Goal: Navigation & Orientation: Understand site structure

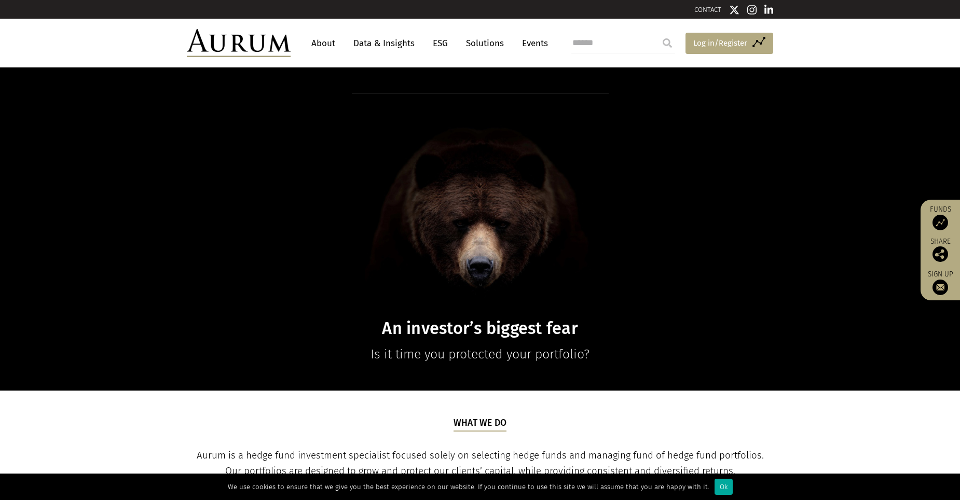
click at [765, 39] on link "Access Funds Log in/Register" at bounding box center [730, 44] width 88 height 22
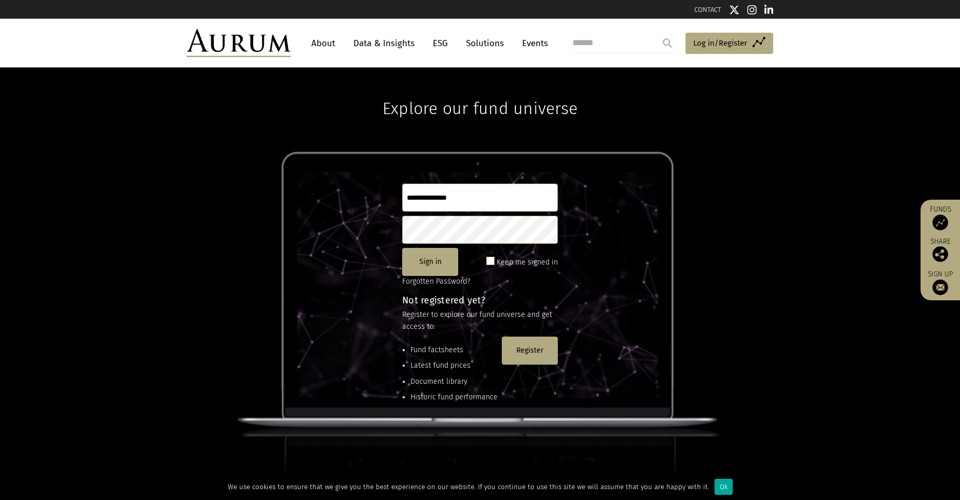
click at [560, 351] on div "Explore our fund universe Sign in Keep me signed in Forgotten Password? Not reg…" at bounding box center [480, 283] width 960 height 433
click at [535, 354] on button "Register" at bounding box center [530, 351] width 56 height 28
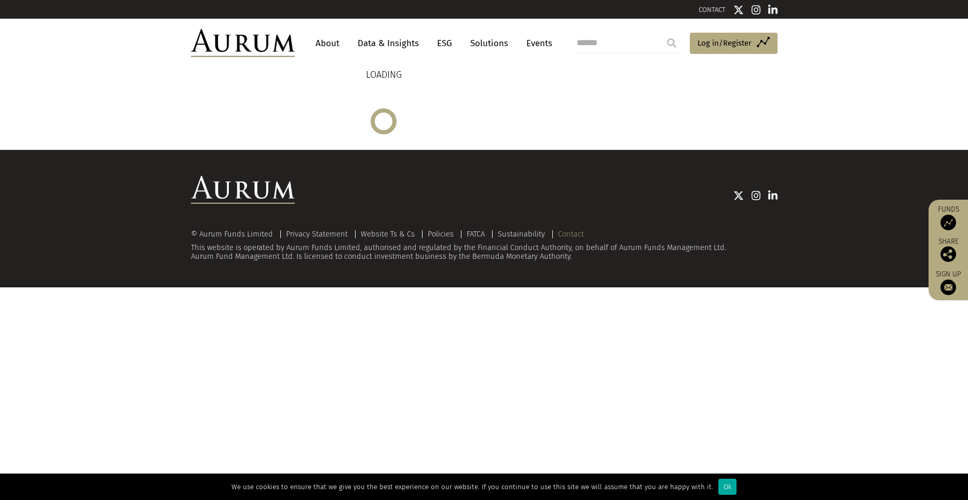
click at [564, 232] on link "Contact" at bounding box center [571, 233] width 26 height 9
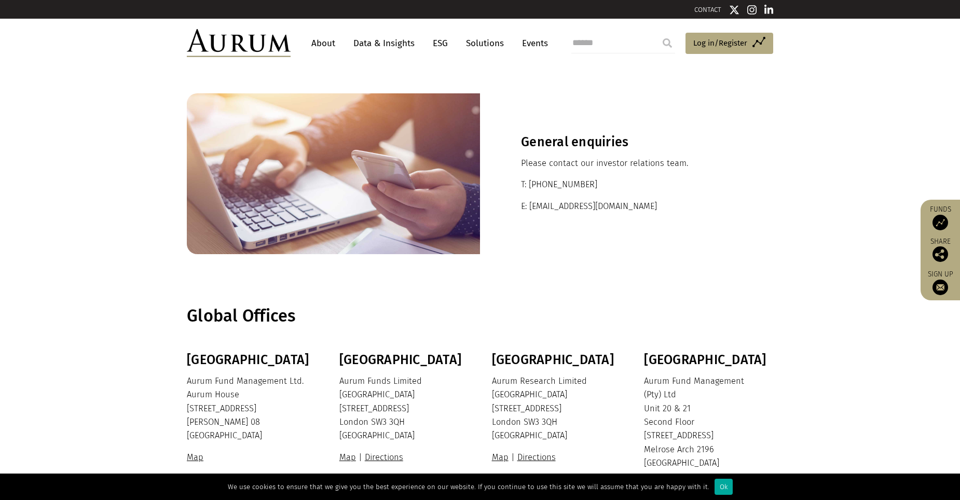
click at [322, 35] on link "About" at bounding box center [323, 43] width 34 height 19
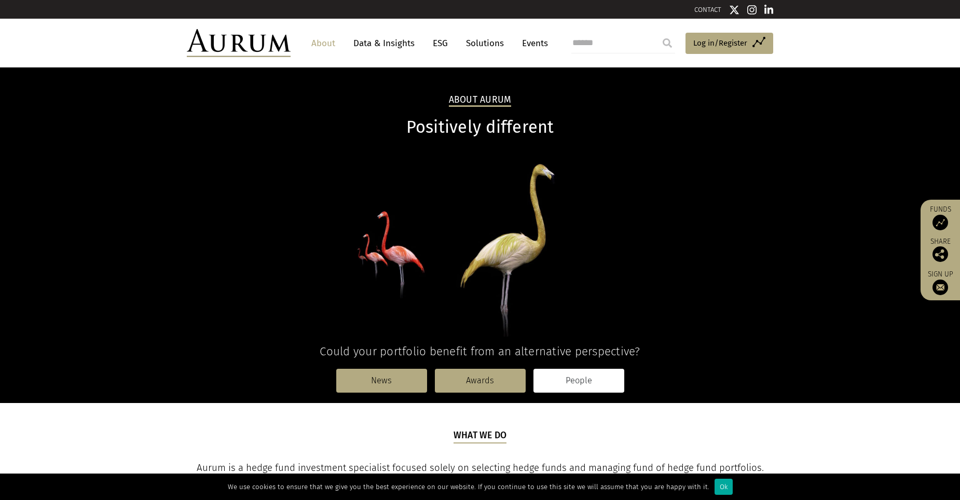
click at [553, 388] on link "People" at bounding box center [579, 381] width 91 height 24
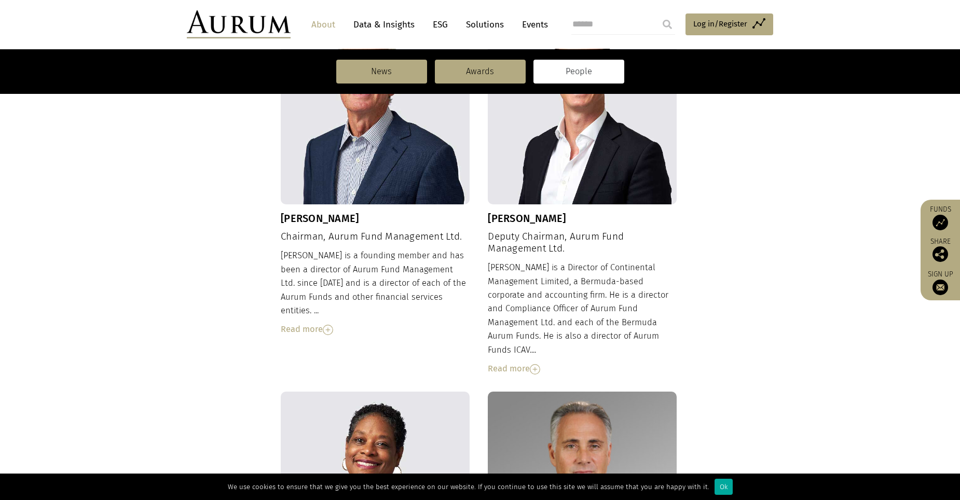
scroll to position [413, 0]
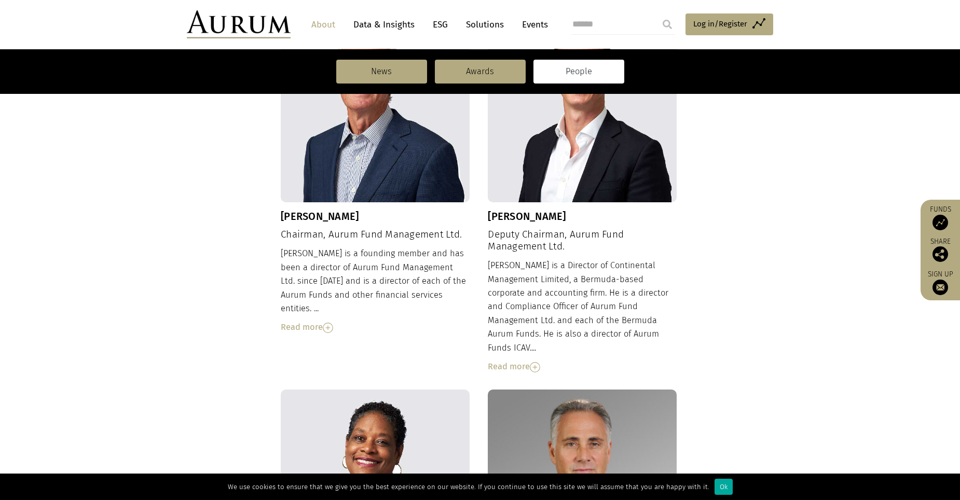
click at [330, 323] on img at bounding box center [328, 328] width 10 height 10
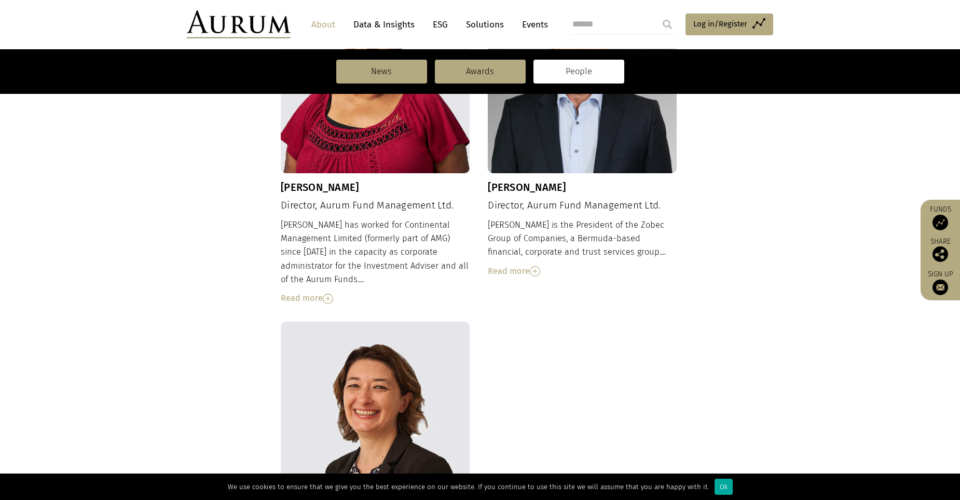
scroll to position [923, 0]
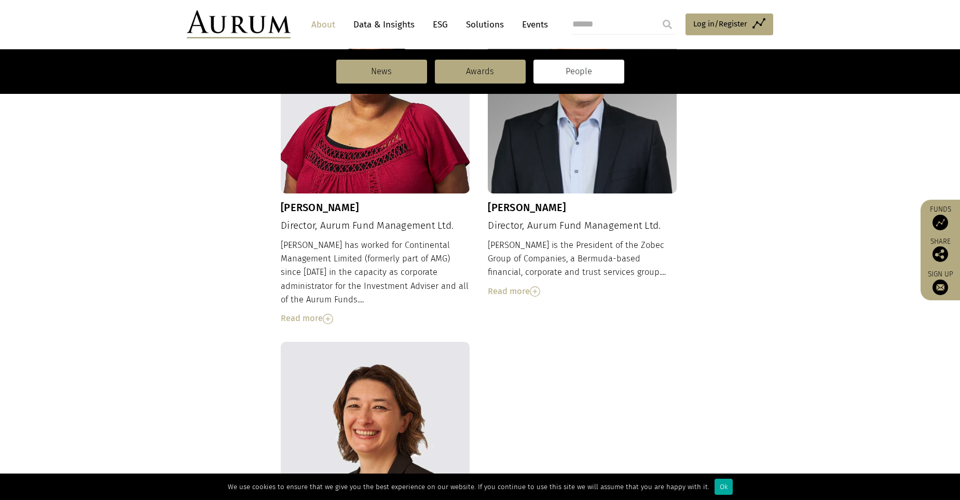
click at [332, 314] on img at bounding box center [328, 319] width 10 height 10
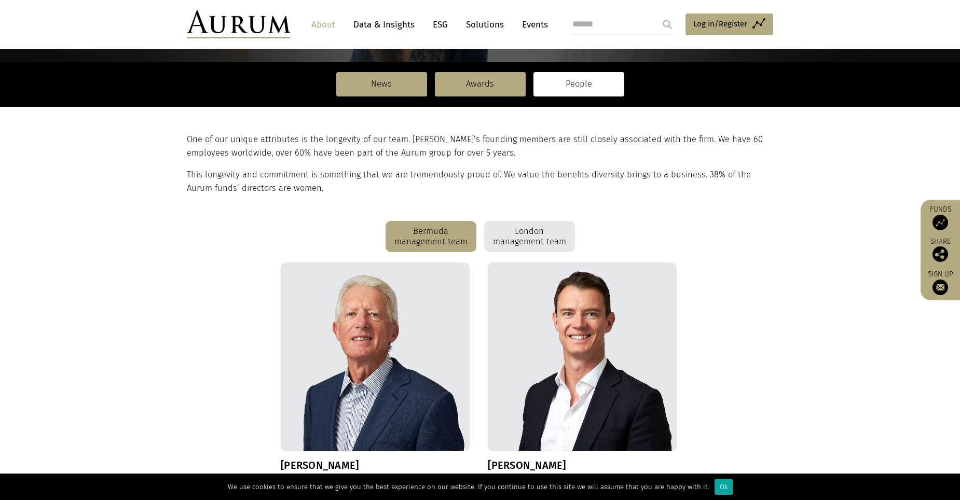
scroll to position [185, 0]
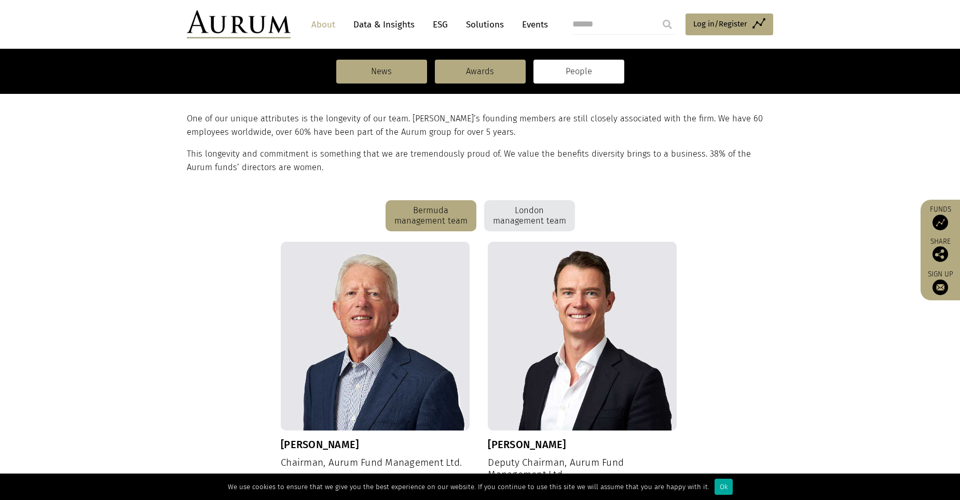
drag, startPoint x: 568, startPoint y: 178, endPoint x: 563, endPoint y: 189, distance: 12.3
click at [564, 188] on section "One of our unique attributes is the longevity of our team. [PERSON_NAME]’s foun…" at bounding box center [480, 143] width 960 height 115
click at [564, 196] on section "One of our unique attributes is the longevity of our team. [PERSON_NAME]’s foun…" at bounding box center [480, 143] width 960 height 115
click at [558, 207] on div "London management team" at bounding box center [529, 215] width 91 height 31
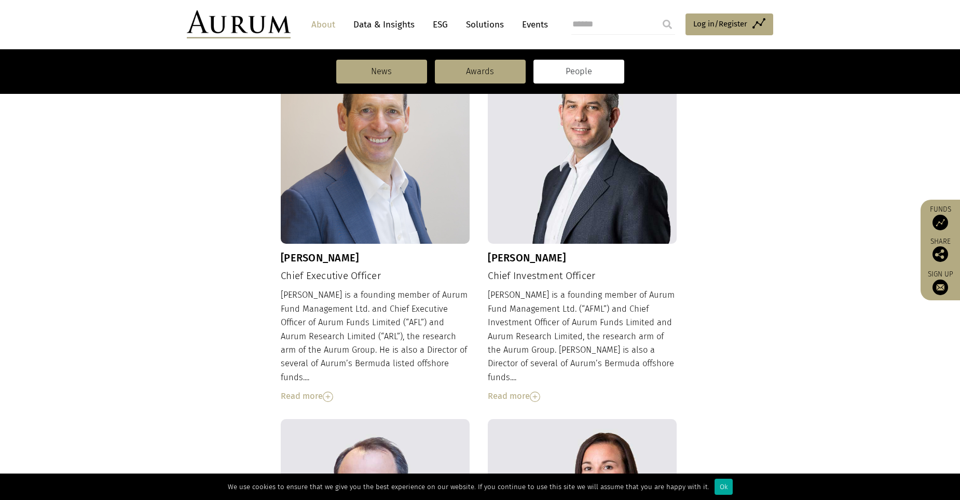
scroll to position [352, 0]
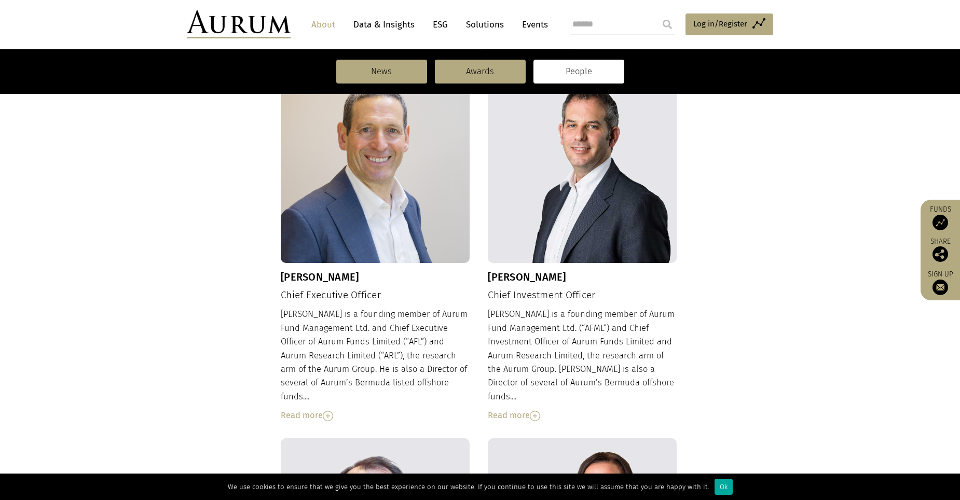
click at [332, 411] on img at bounding box center [328, 416] width 10 height 10
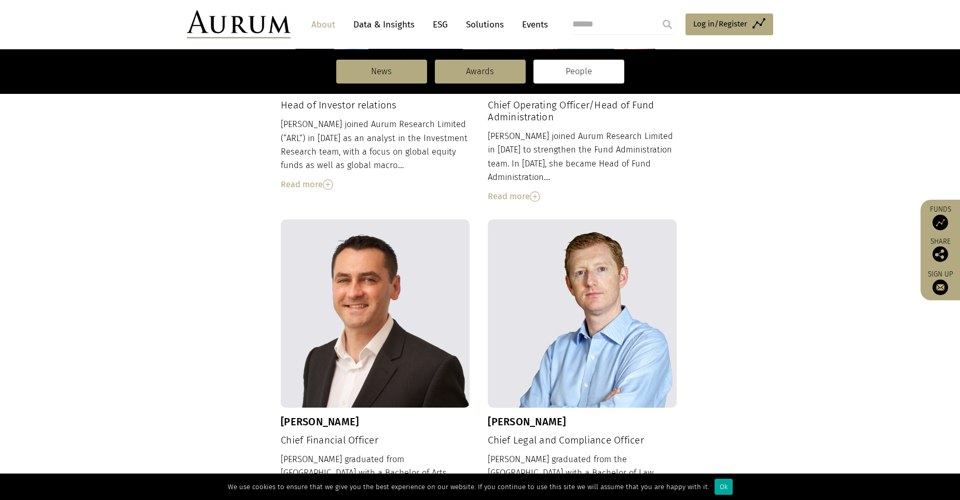
scroll to position [1053, 0]
